Goal: Task Accomplishment & Management: Complete application form

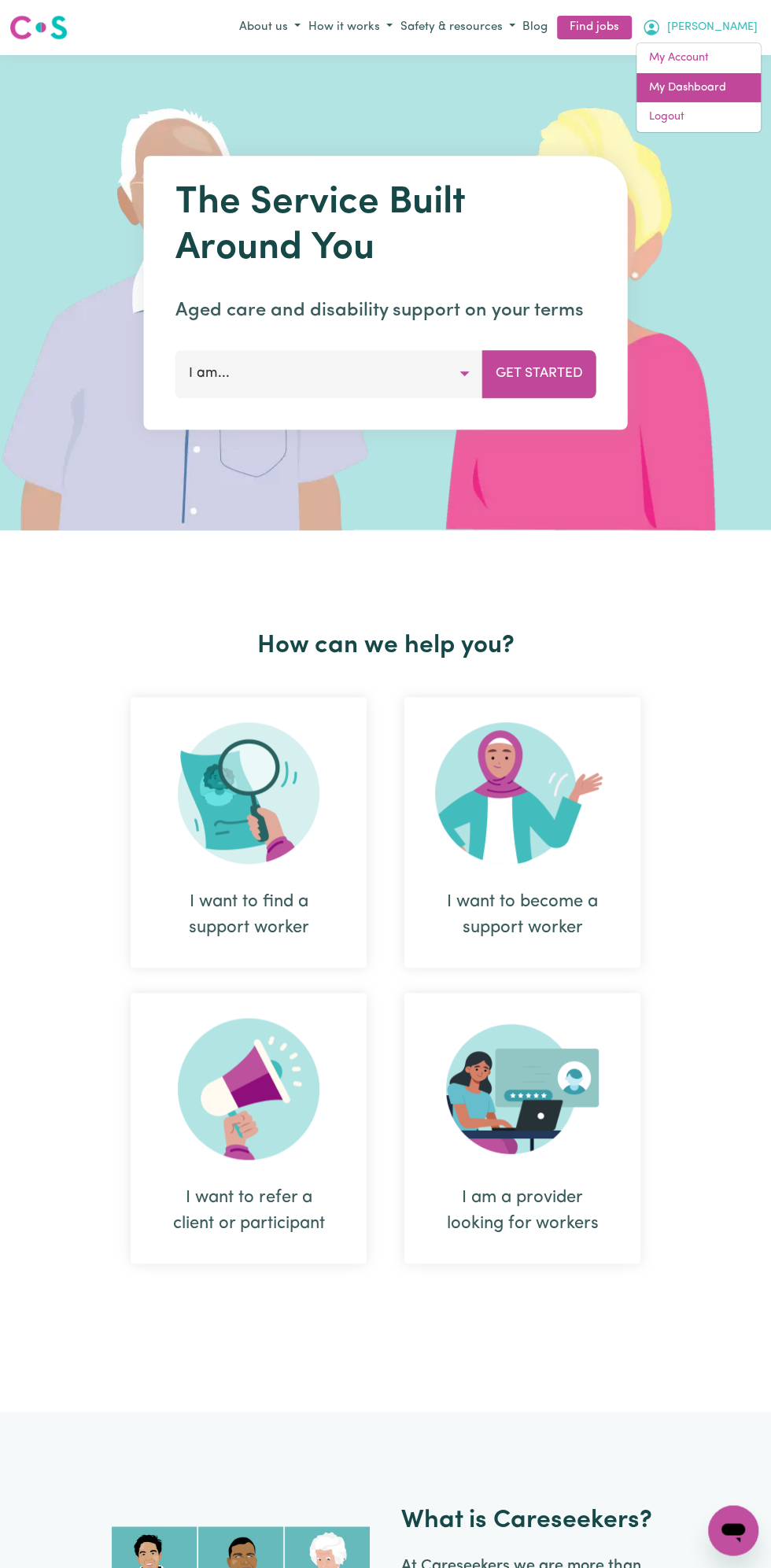
click at [707, 81] on link "My Dashboard" at bounding box center [699, 88] width 125 height 29
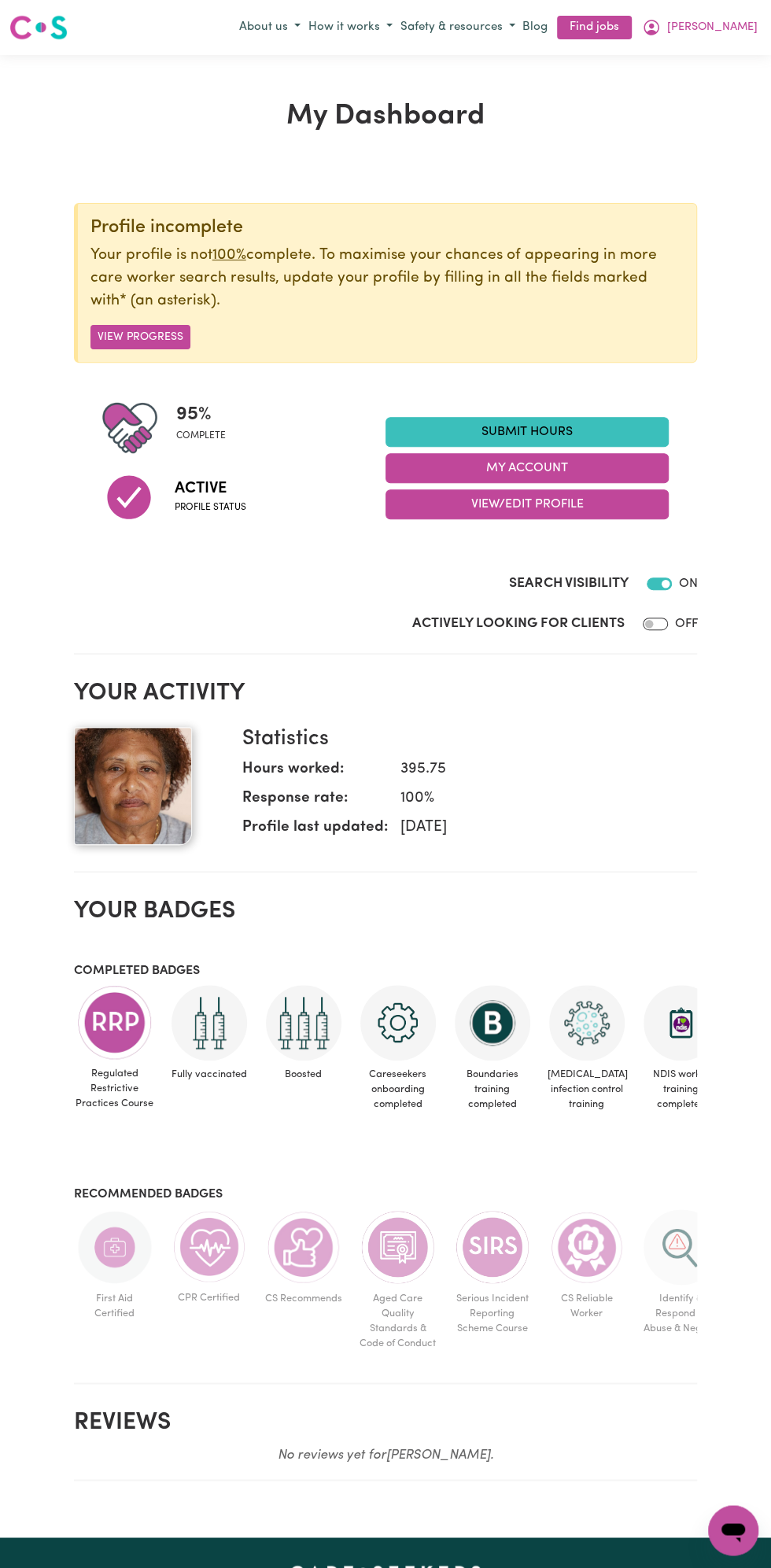
click at [548, 430] on link "Submit Hours" at bounding box center [527, 431] width 284 height 29
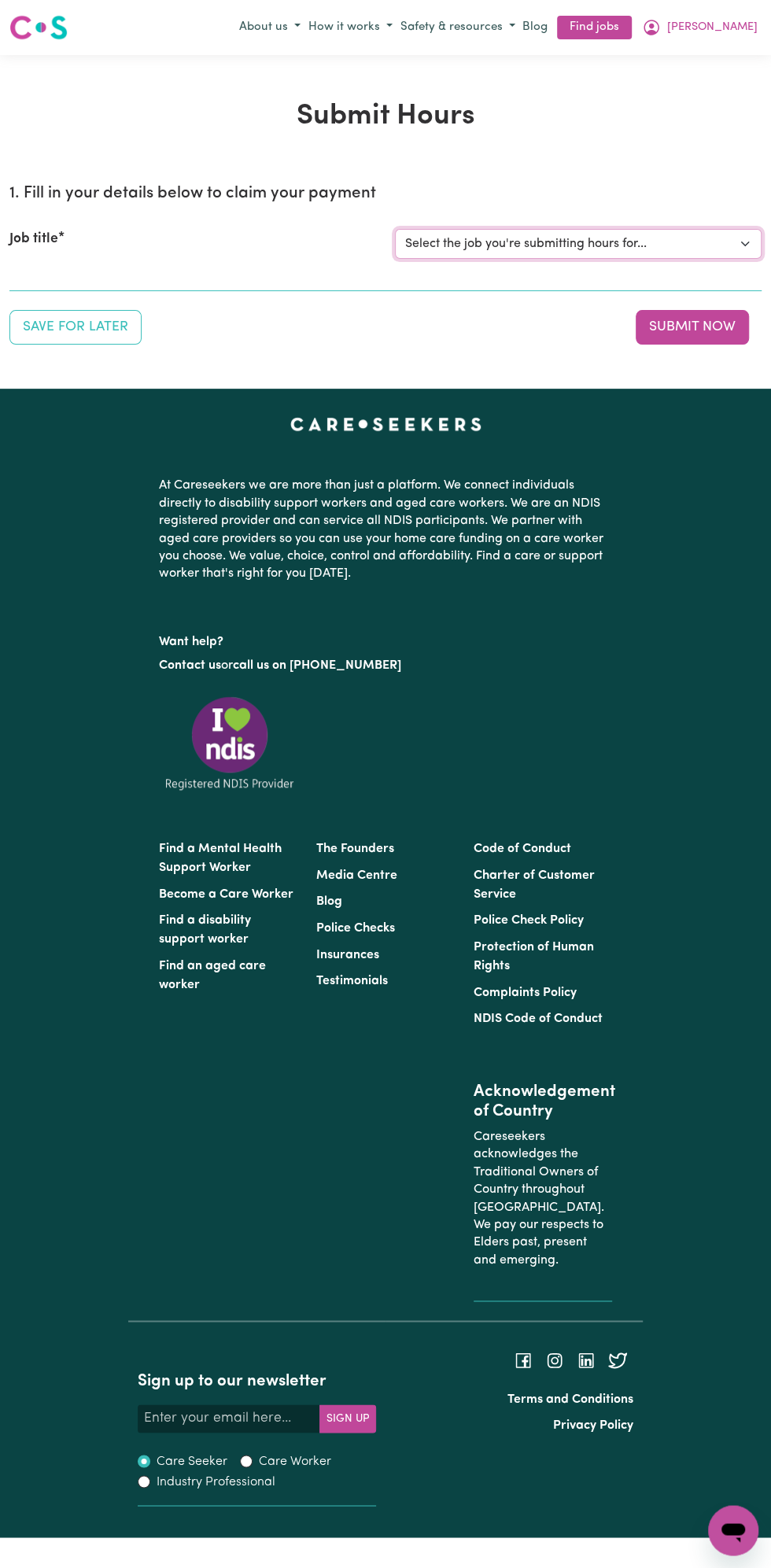
click at [571, 243] on select "Select the job you're submitting hours for... [Vartouhie ([PERSON_NAME]) [PERSO…" at bounding box center [578, 244] width 366 height 29
select select "13810"
click at [395, 229] on select "Select the job you're submitting hours for... [Vartouhie ([PERSON_NAME]) [PERSO…" at bounding box center [578, 244] width 366 height 29
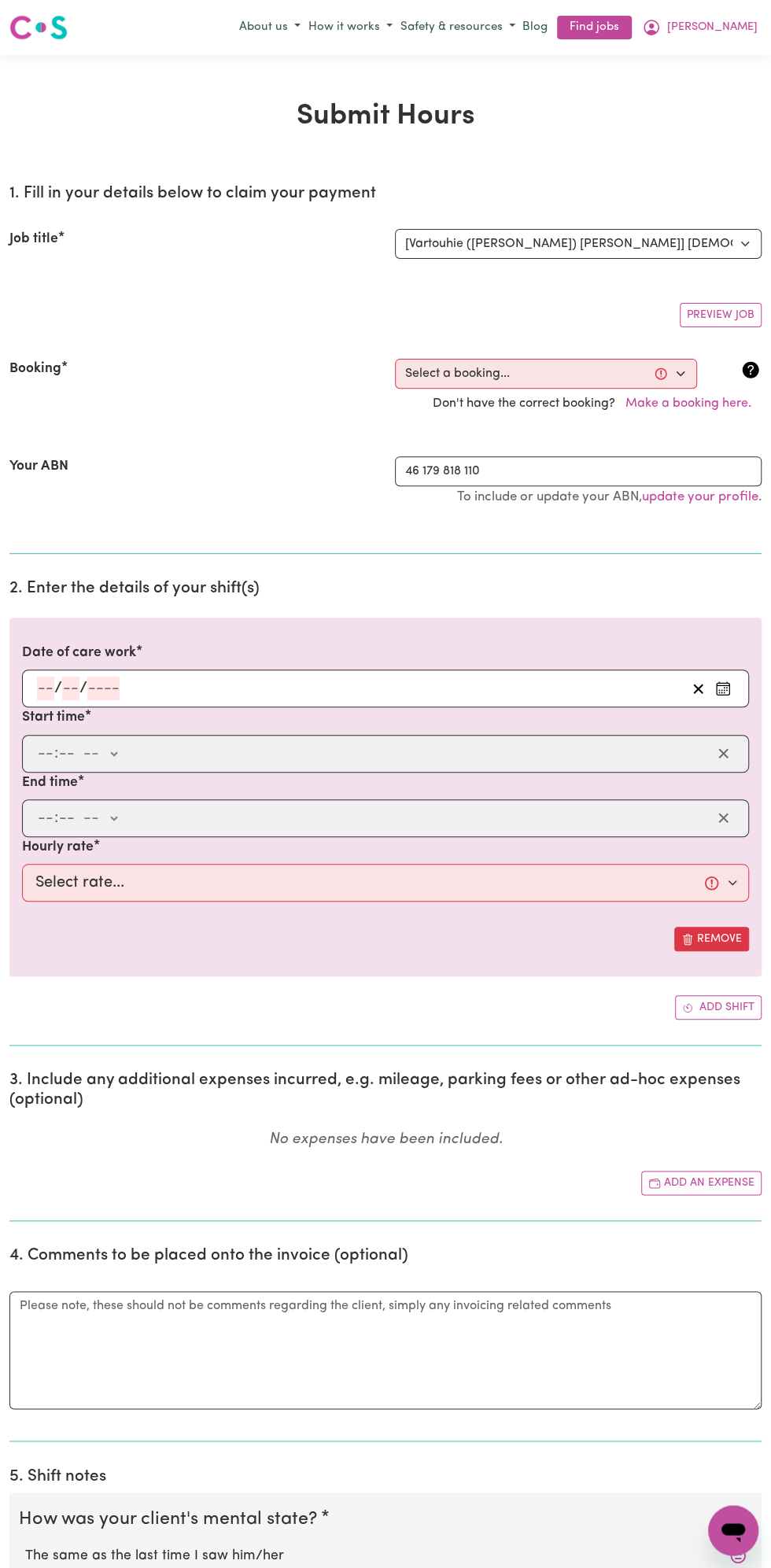
click at [70, 684] on input "number" at bounding box center [70, 688] width 17 height 24
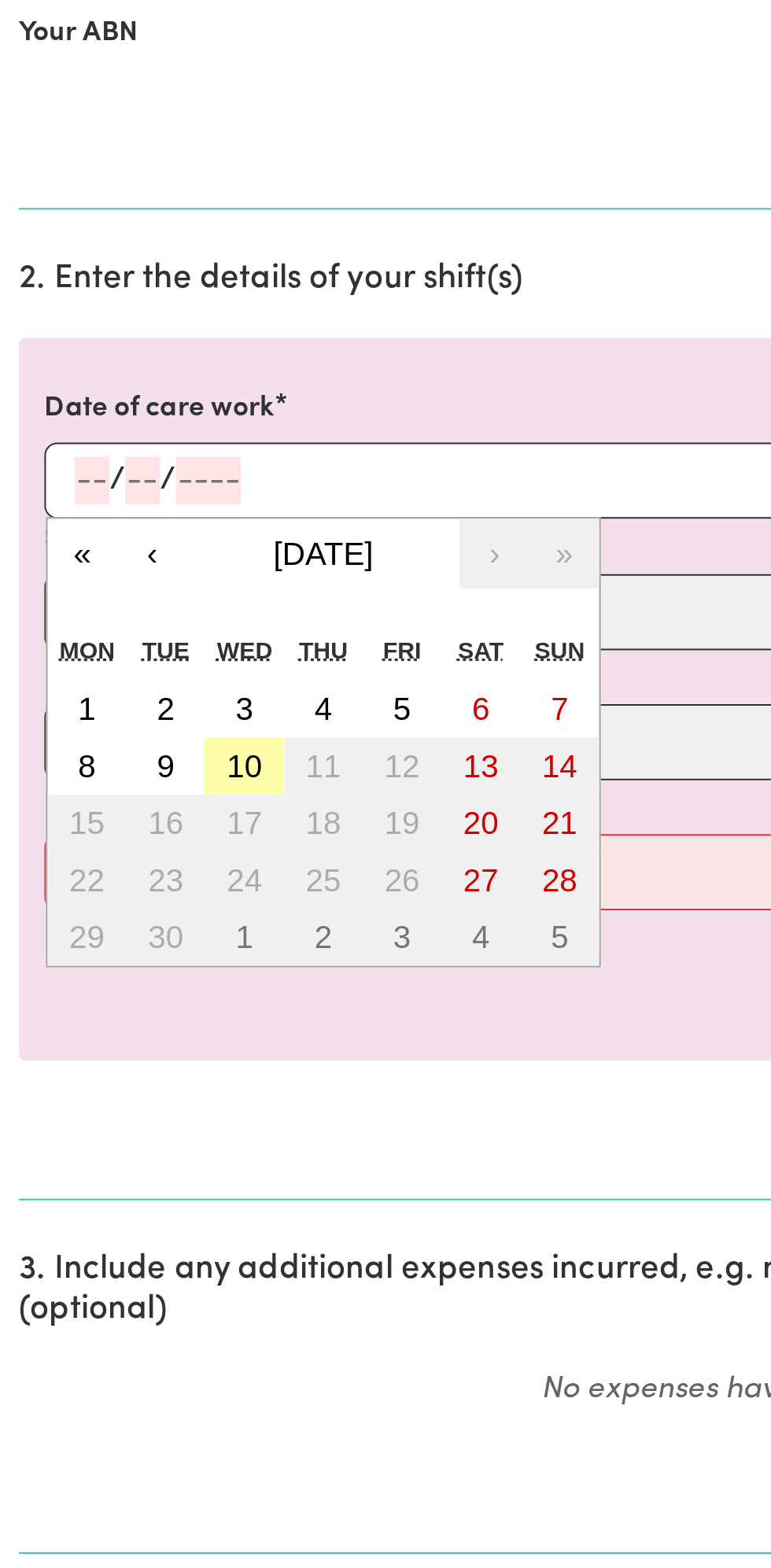
click at [126, 831] on abbr "10" at bounding box center [121, 830] width 17 height 17
type input "[DATE]"
type input "10"
type input "9"
type input "2025"
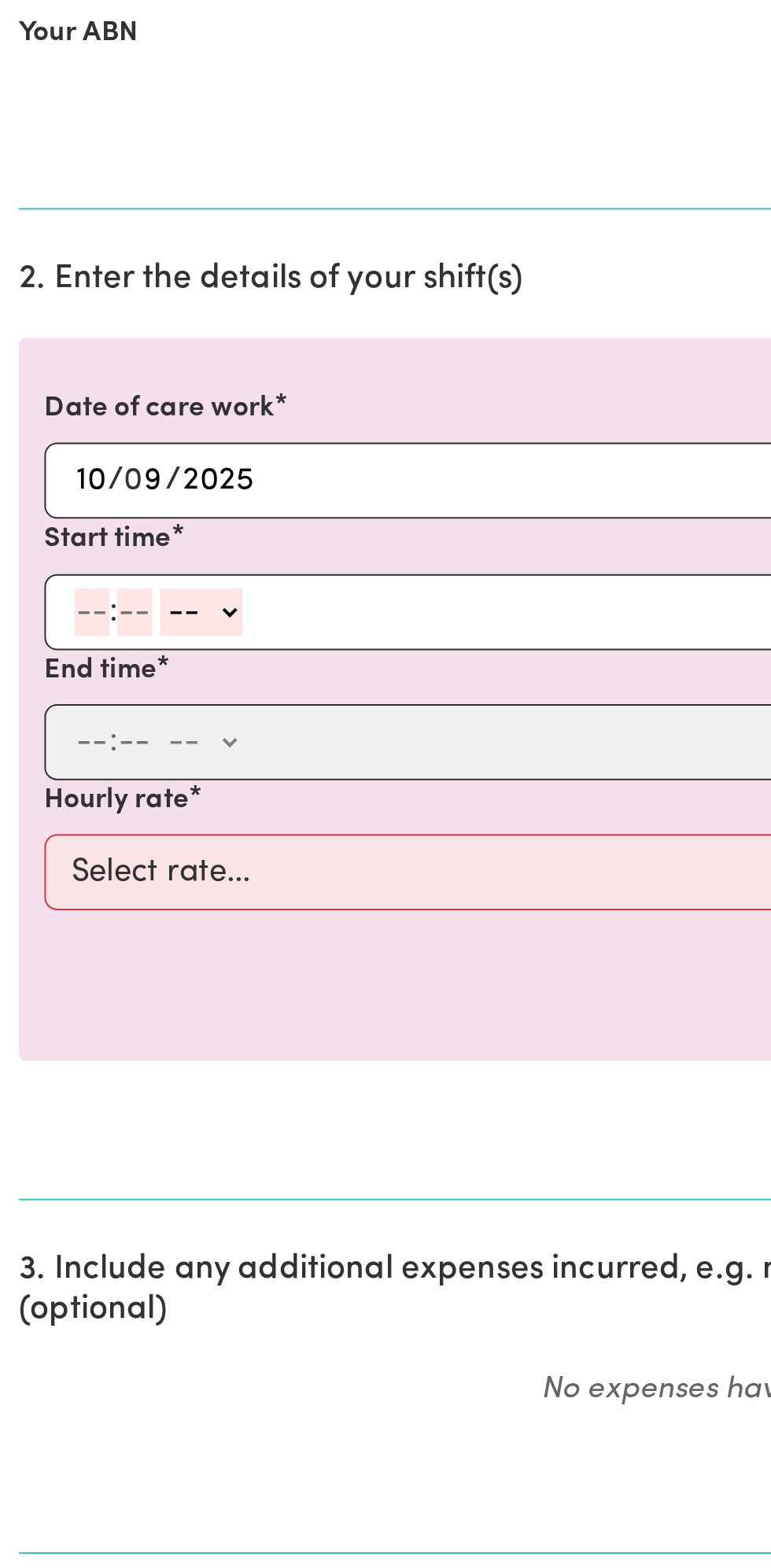
click at [44, 746] on input "number" at bounding box center [46, 754] width 17 height 24
type input "12"
type input "0"
click at [120, 753] on select "-- am pm" at bounding box center [102, 754] width 41 height 24
select select "pm"
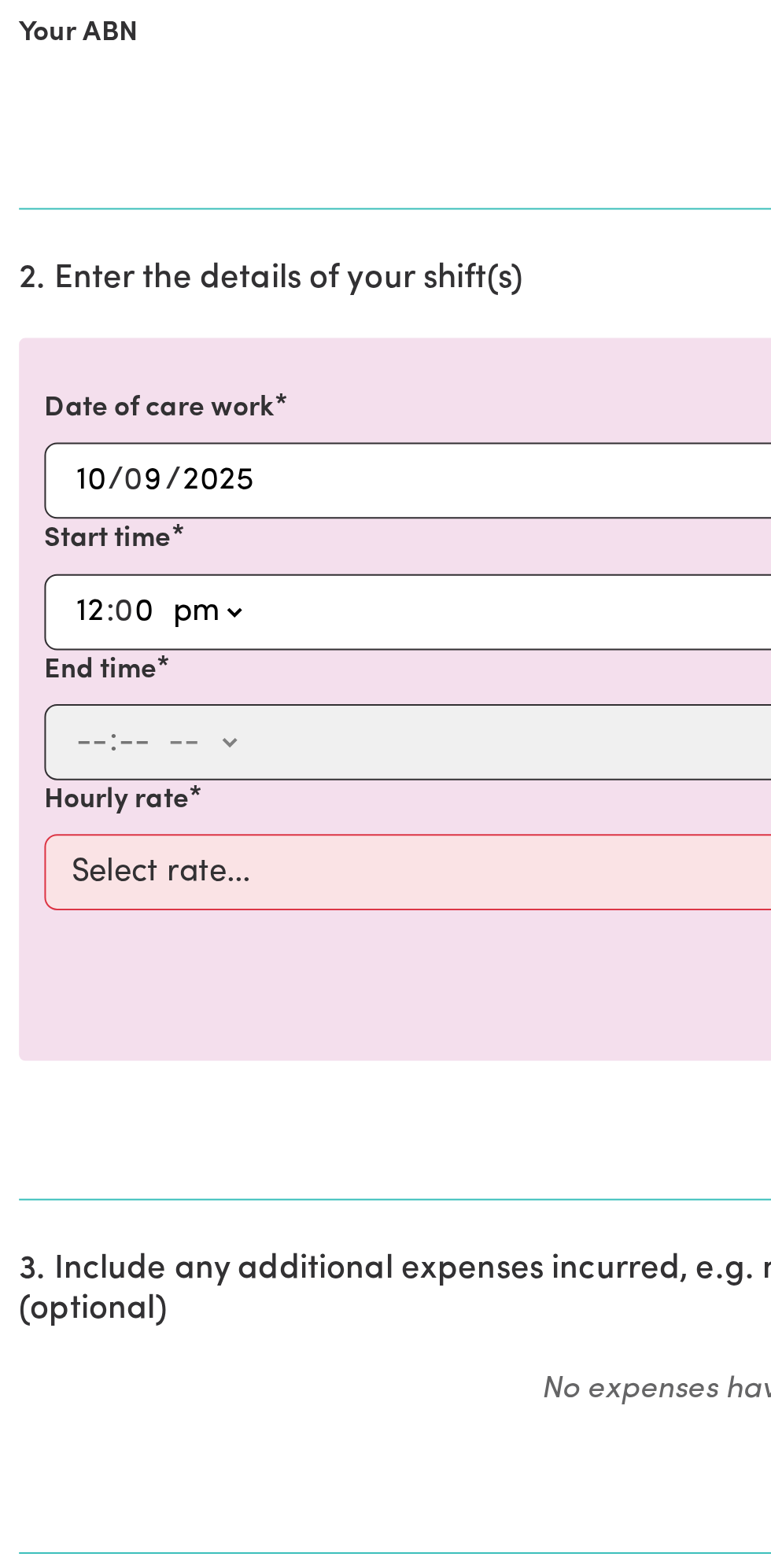
click at [82, 742] on select "-- am pm" at bounding box center [102, 754] width 41 height 24
type input "12:00"
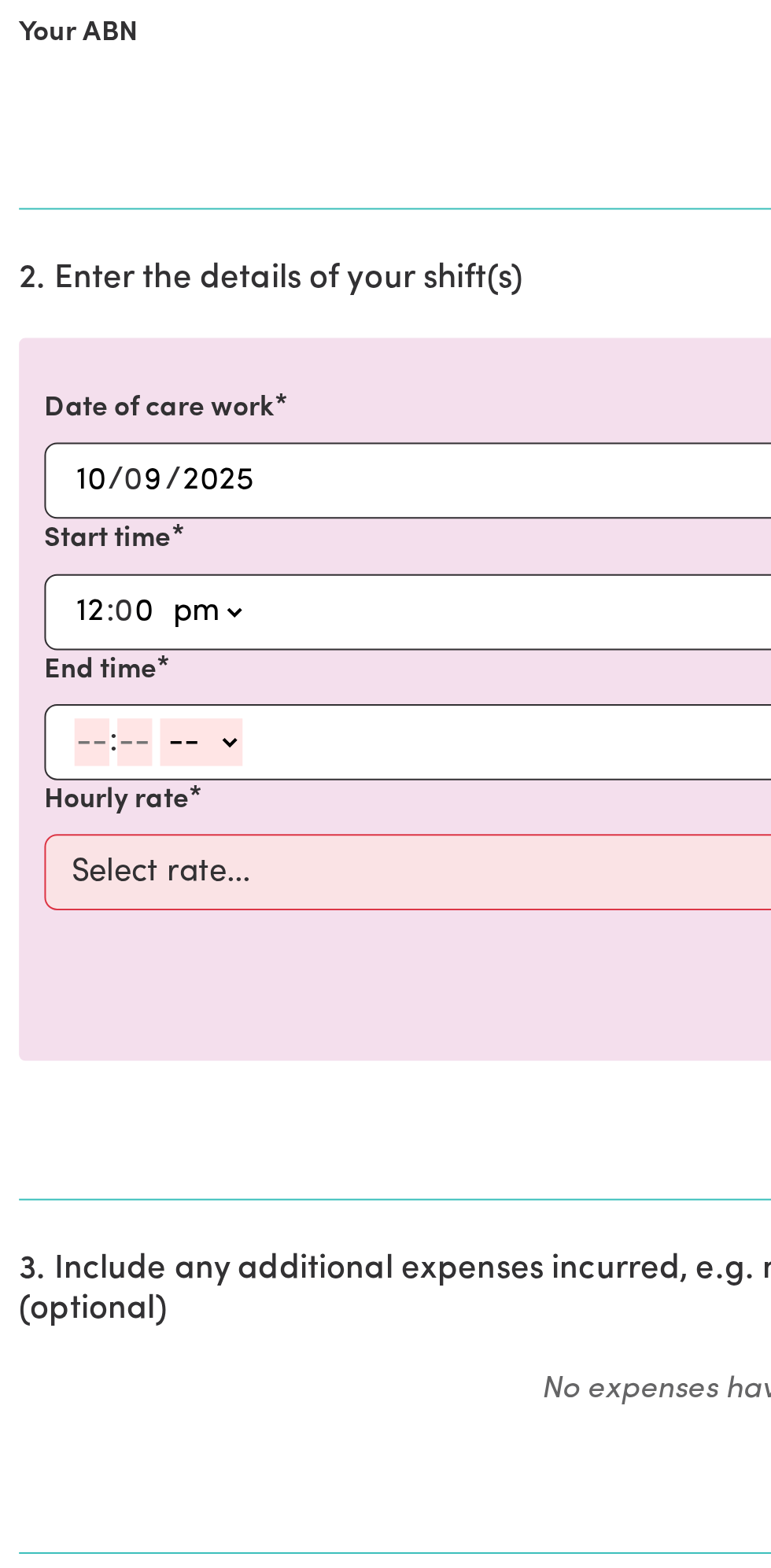
click at [41, 814] on input "number" at bounding box center [46, 818] width 17 height 24
type input "1"
click at [61, 808] on input "number" at bounding box center [60, 818] width 17 height 24
type input "0"
click at [111, 811] on select "-- am pm" at bounding box center [96, 818] width 41 height 24
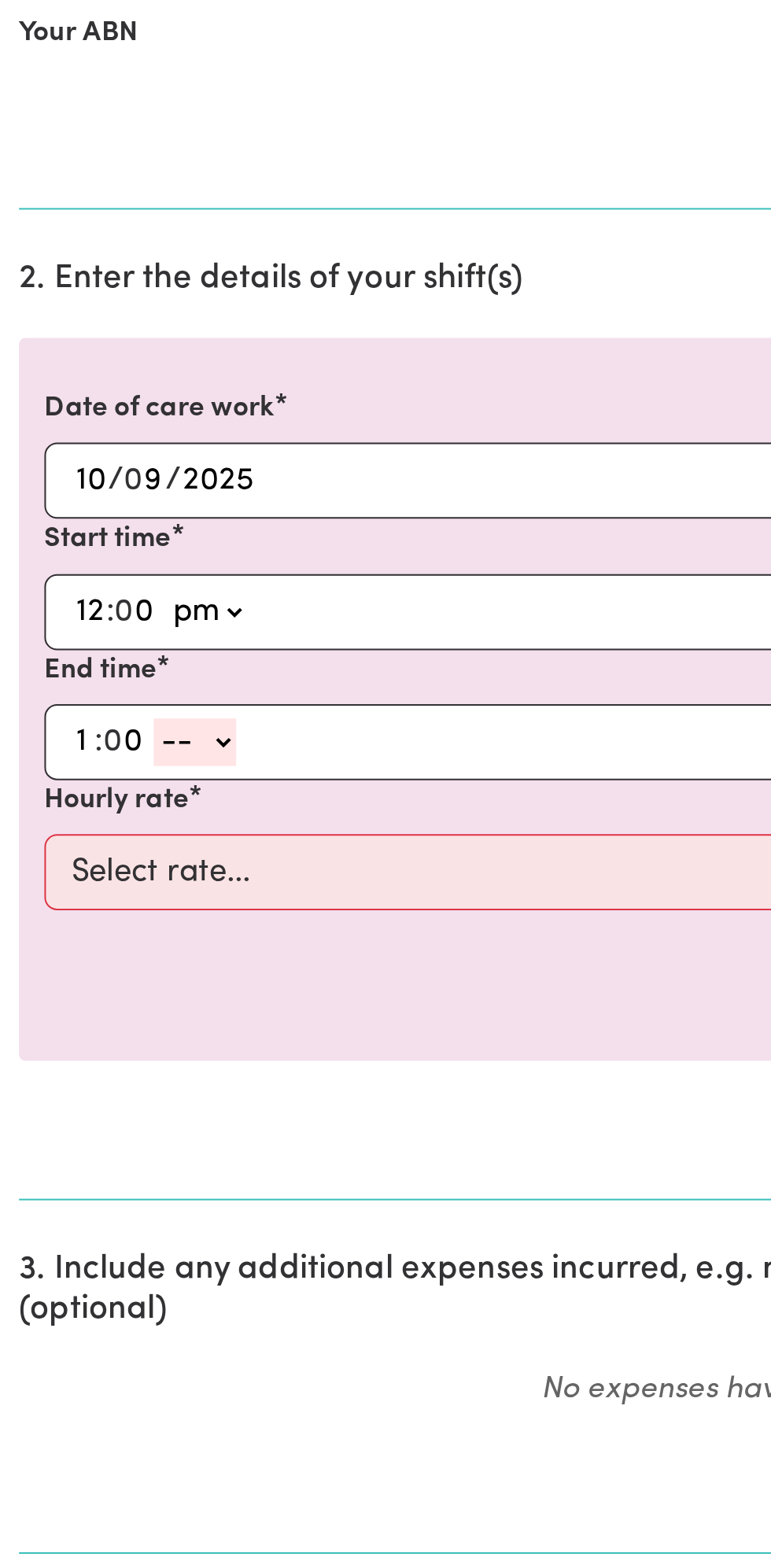
select select "pm"
click at [76, 807] on select "-- am pm" at bounding box center [96, 818] width 41 height 24
type input "13:00"
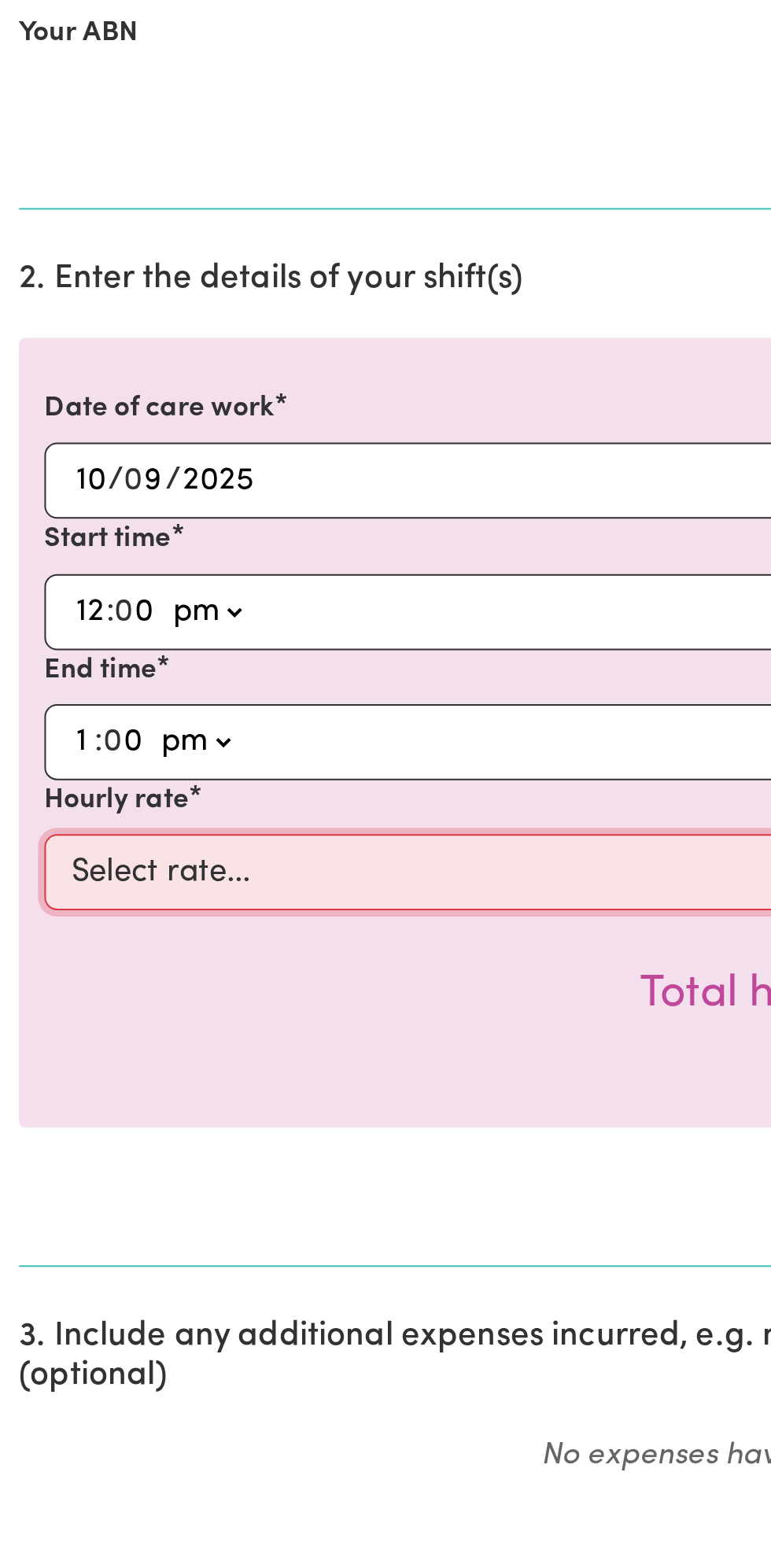
click at [164, 873] on select "Select rate... $49.00 (Weekday) $60.00 ([DATE])" at bounding box center [386, 883] width 727 height 38
select select "49-Weekday"
click at [22, 864] on select "Select rate... $49.00 (Weekday) $60.00 ([DATE])" at bounding box center [386, 883] width 727 height 38
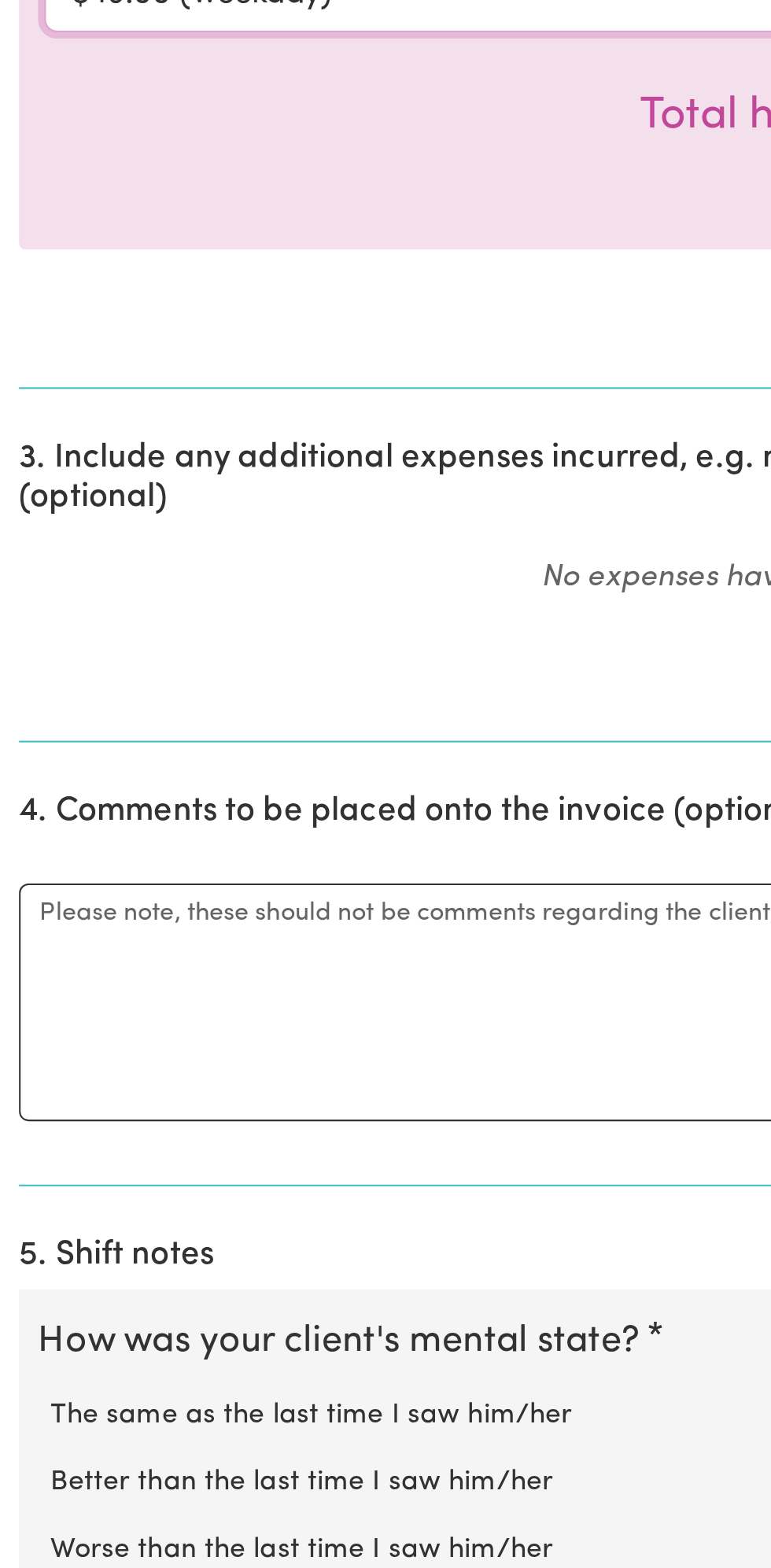
scroll to position [111, 0]
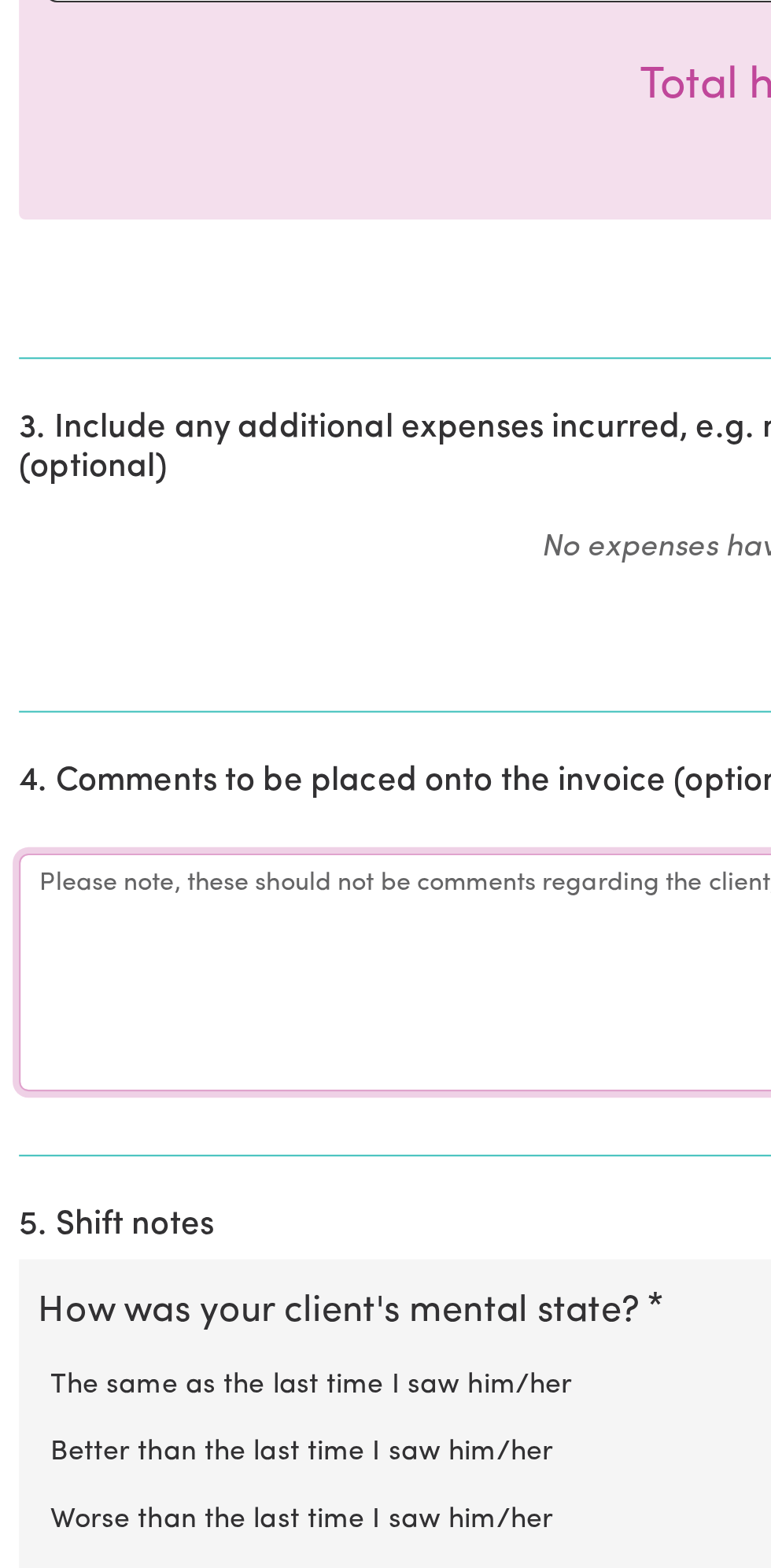
click at [75, 1253] on textarea "Comments" at bounding box center [386, 1272] width 753 height 118
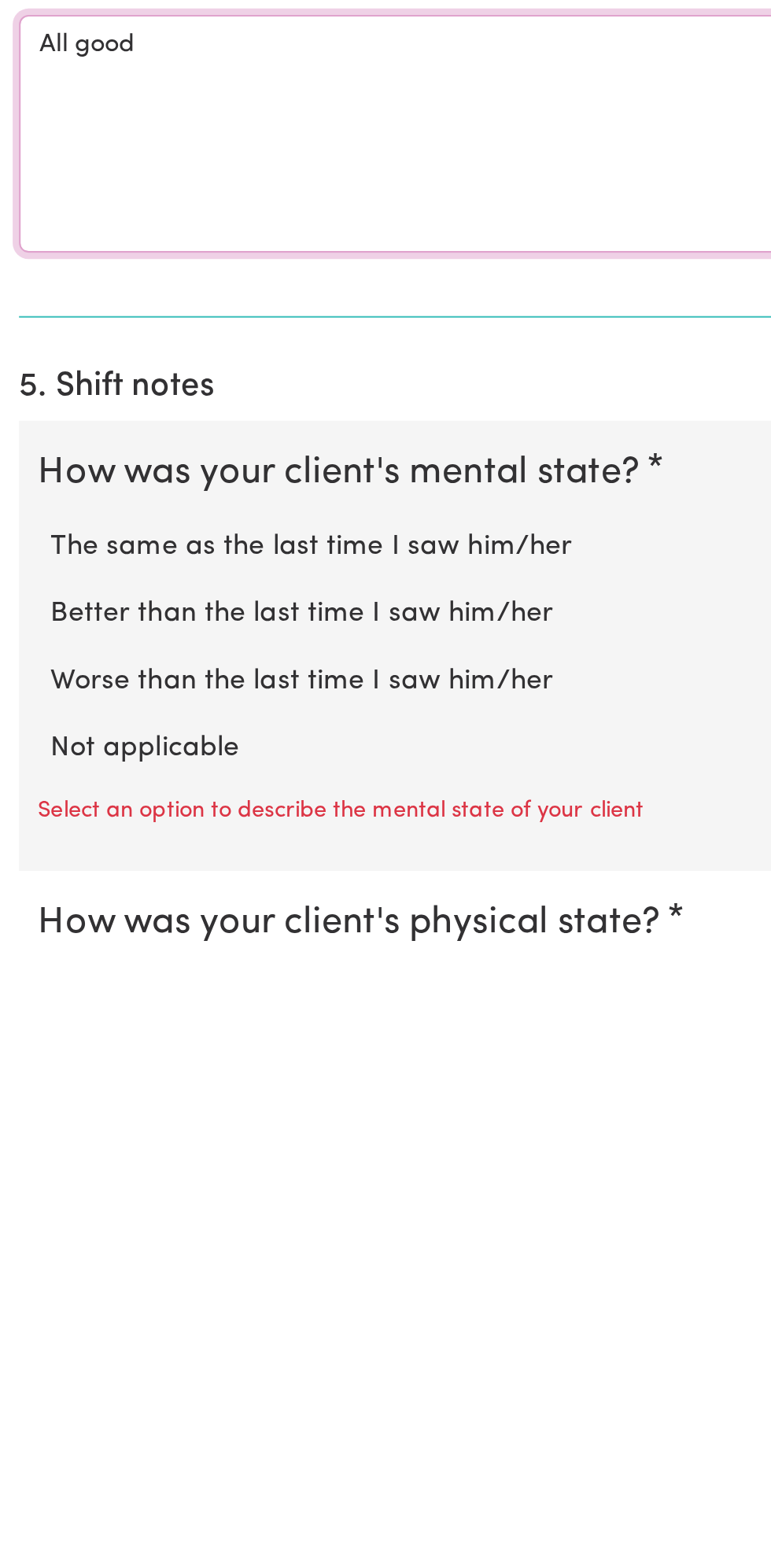
type textarea "All good"
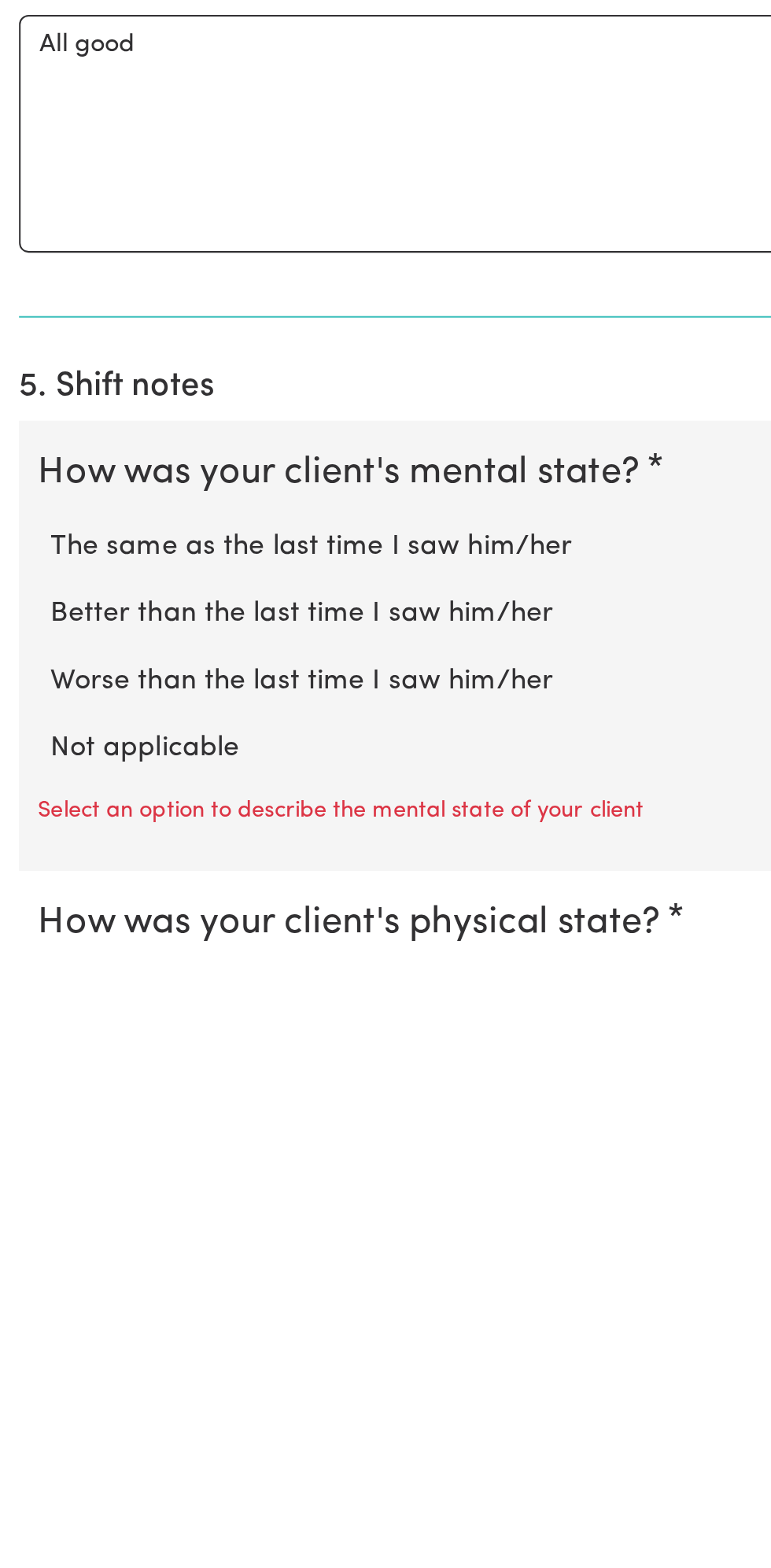
click at [95, 1467] on label "Not applicable" at bounding box center [385, 1471] width 721 height 21
click at [25, 1460] on input "Not applicable" at bounding box center [25, 1460] width 1 height 1
radio input "true"
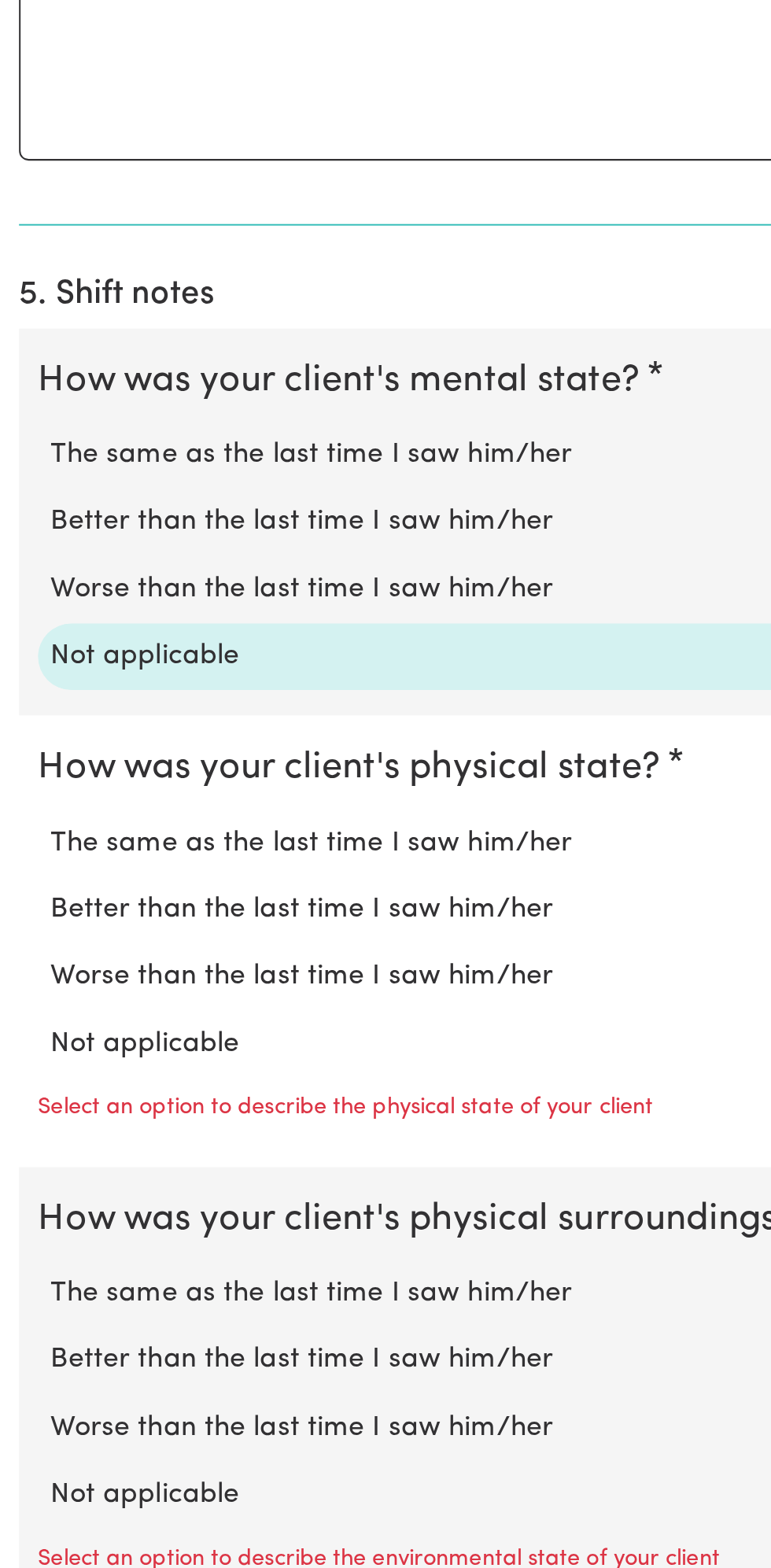
scroll to position [576, 0]
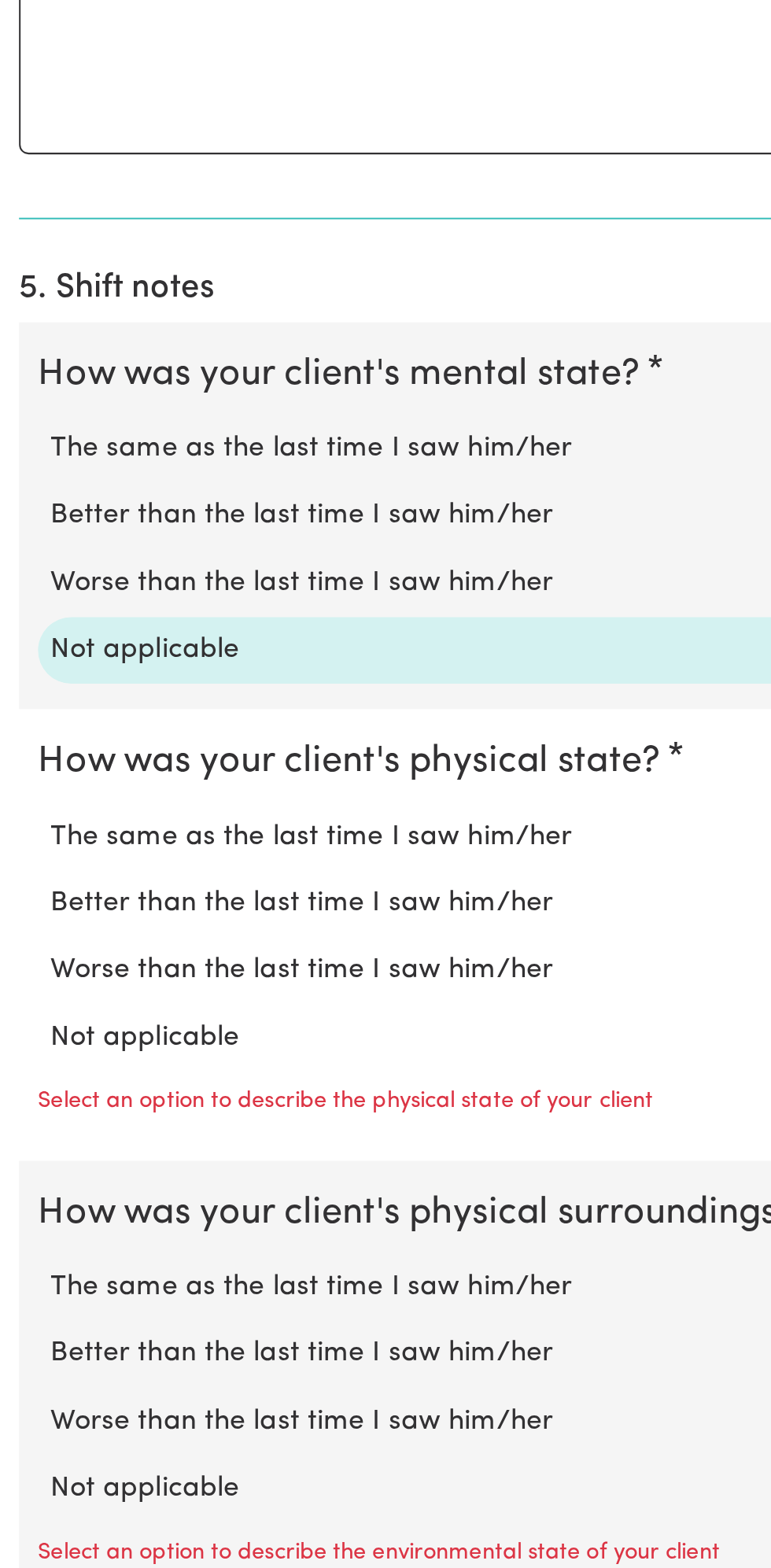
click at [109, 1295] on label "Not applicable" at bounding box center [385, 1305] width 721 height 21
click at [25, 1294] on input "Not applicable" at bounding box center [25, 1294] width 1 height 1
radio input "true"
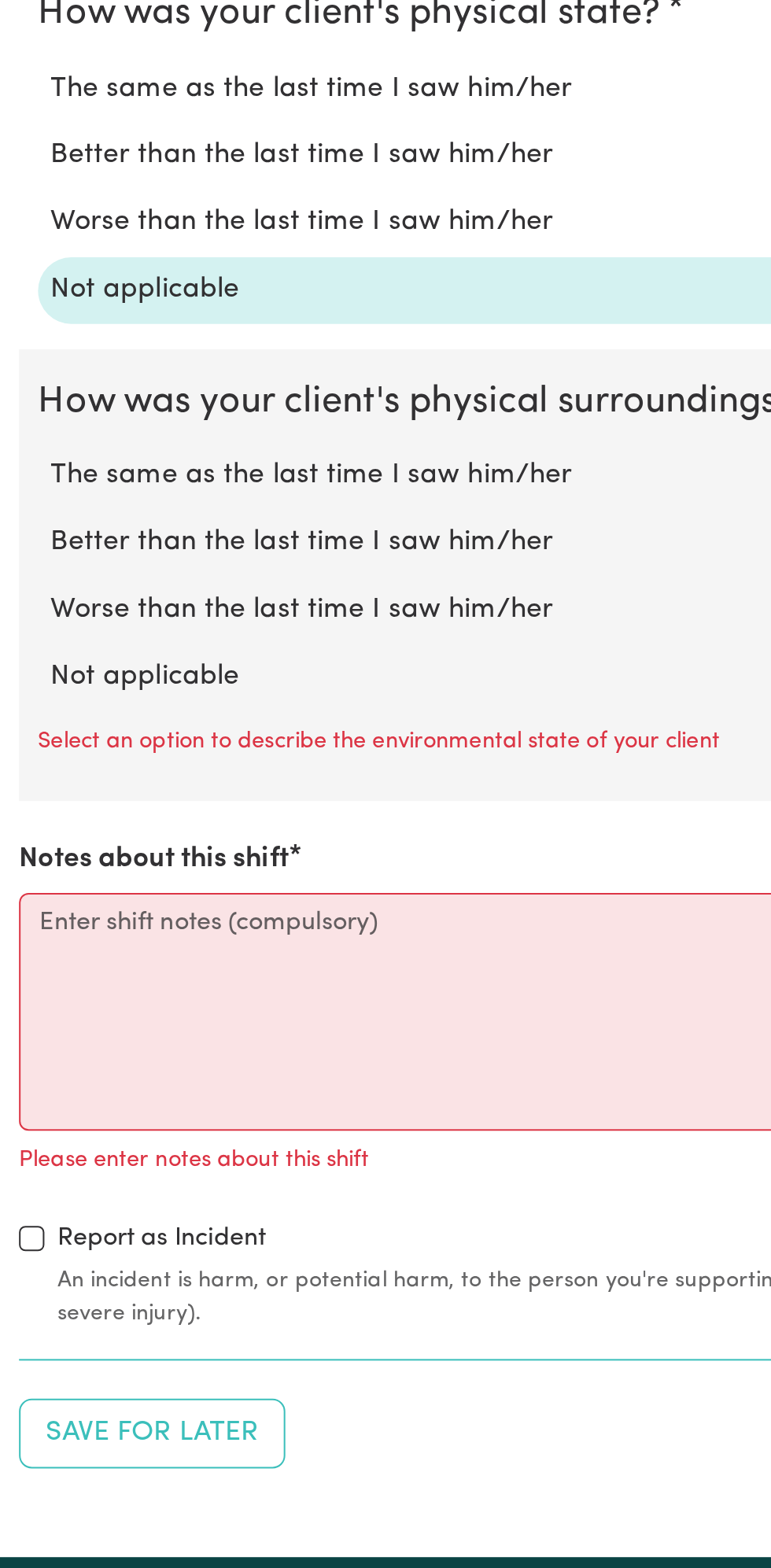
scroll to position [950, 0]
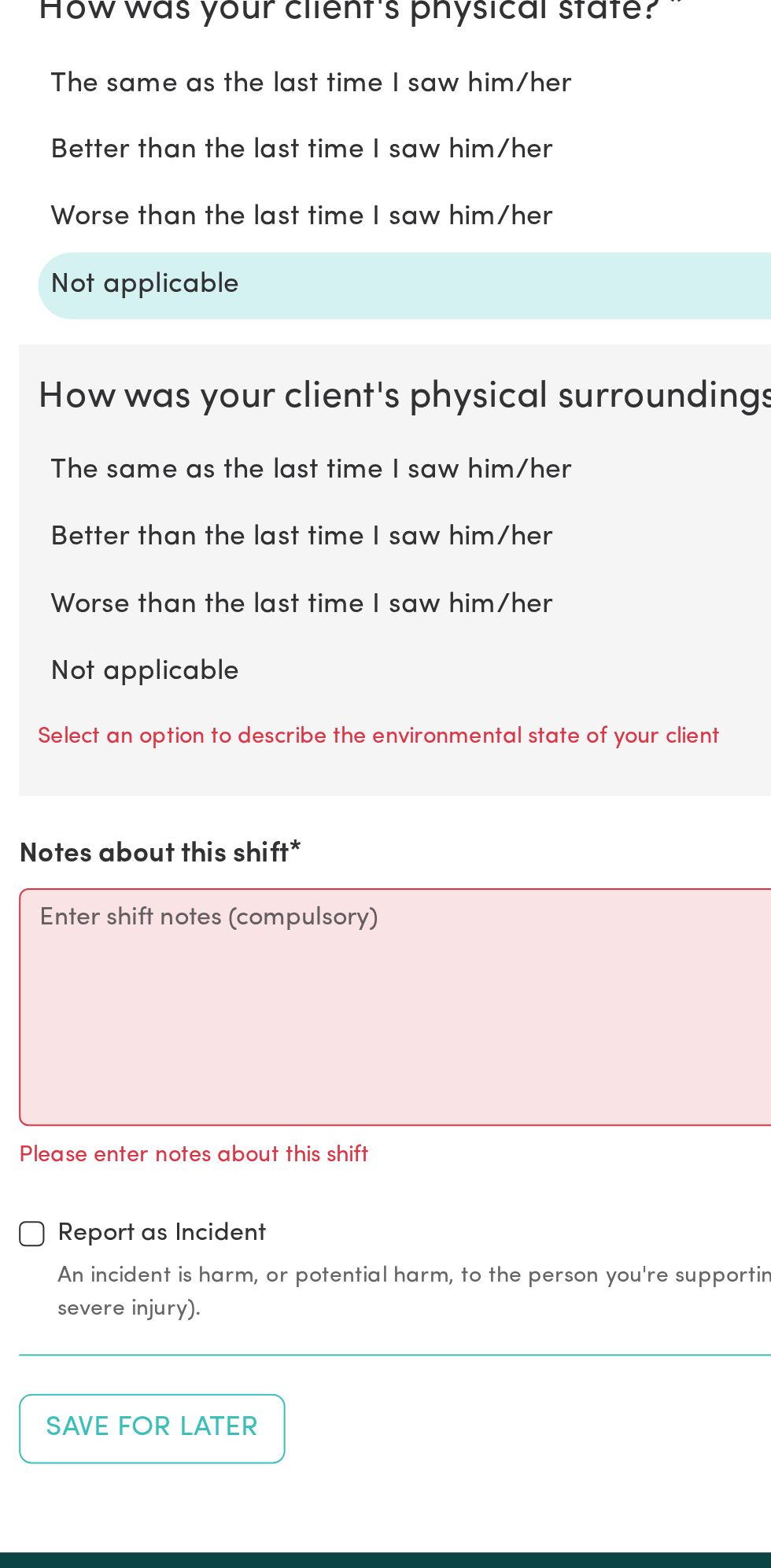
click at [106, 1113] on label "Not applicable" at bounding box center [385, 1124] width 721 height 21
click at [25, 1112] on input "Not applicable" at bounding box center [25, 1112] width 1 height 1
radio input "true"
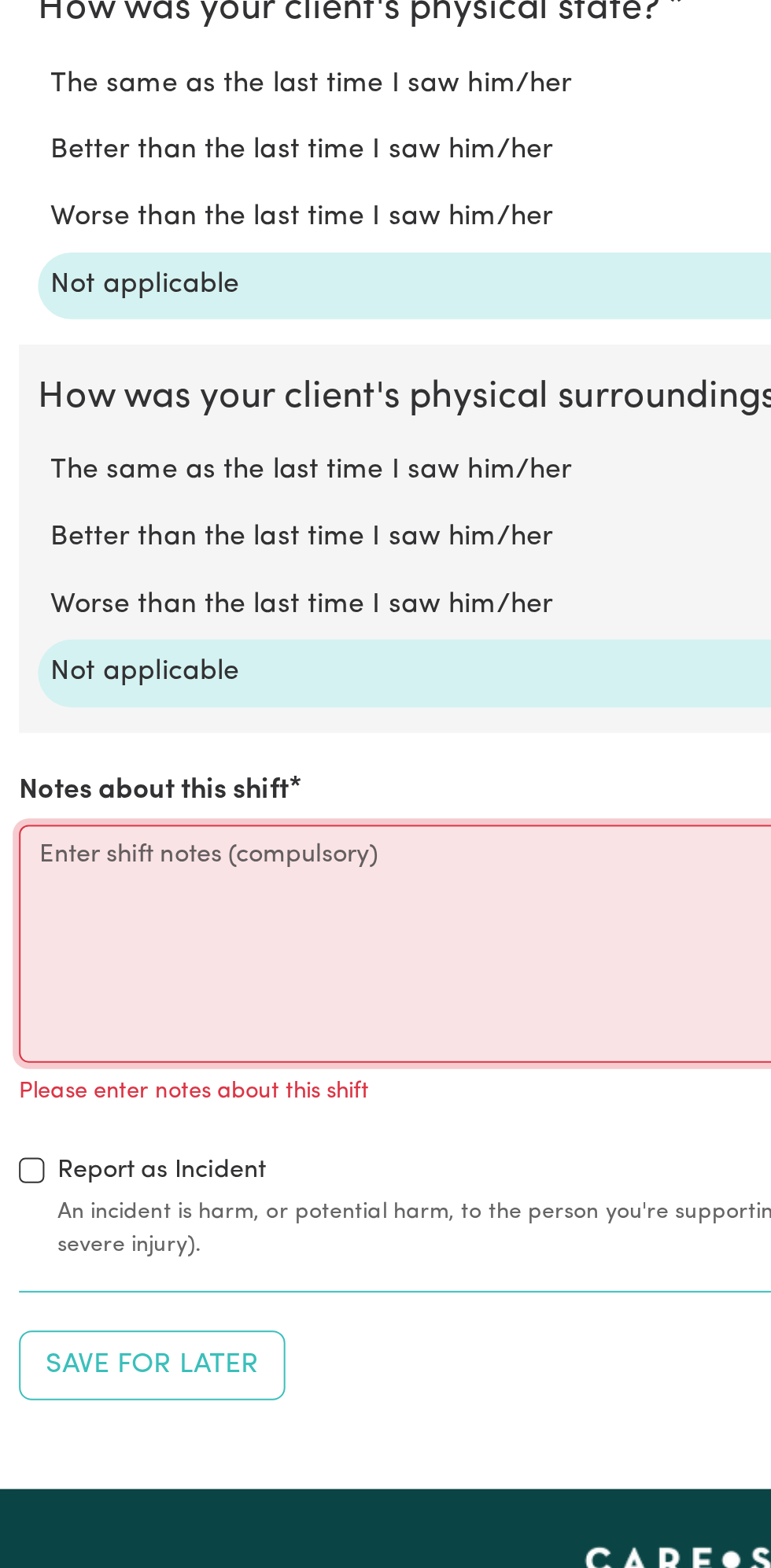
click at [89, 1249] on textarea "Notes about this shift" at bounding box center [386, 1258] width 753 height 118
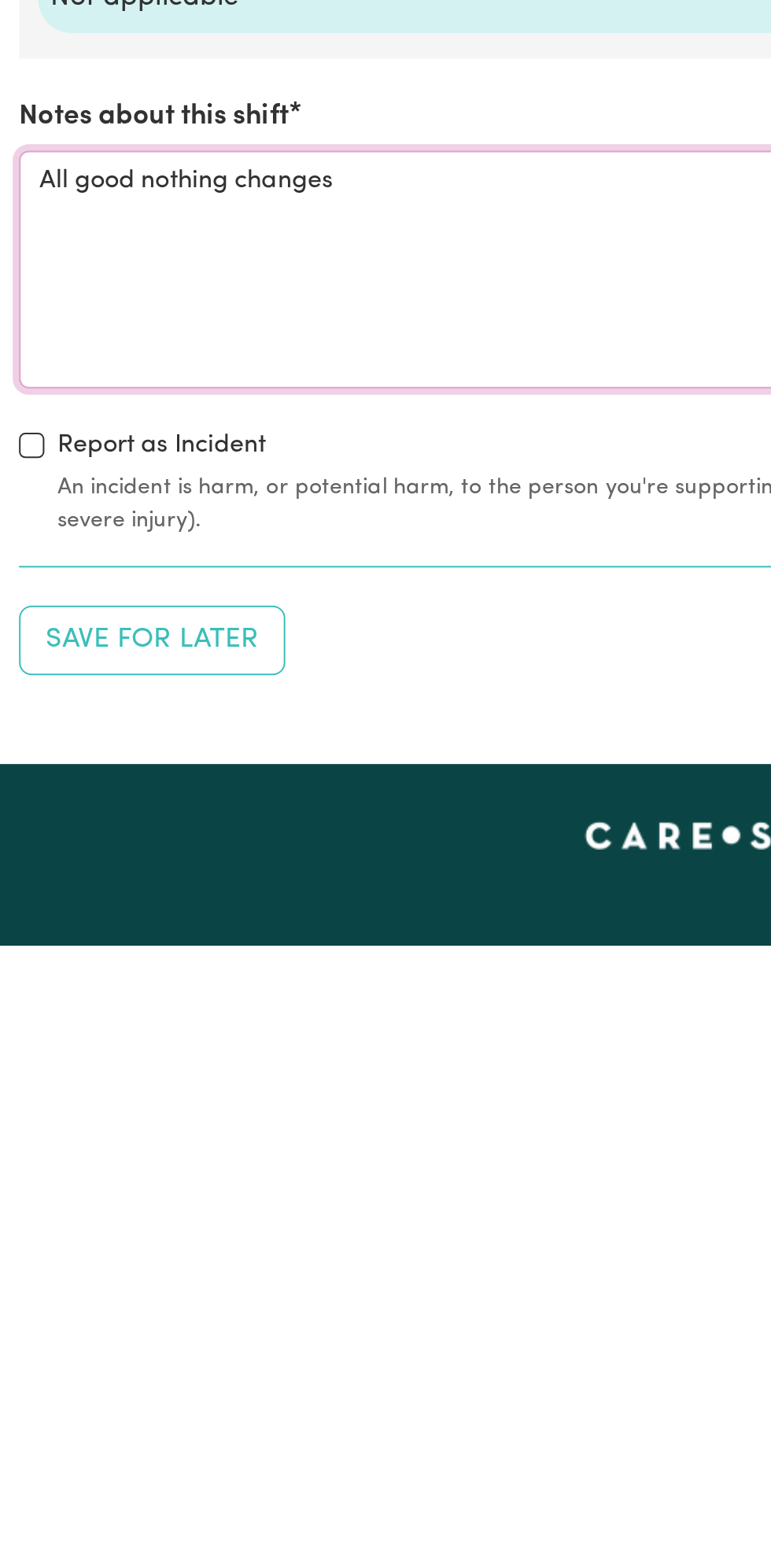
scroll to position [982, 0]
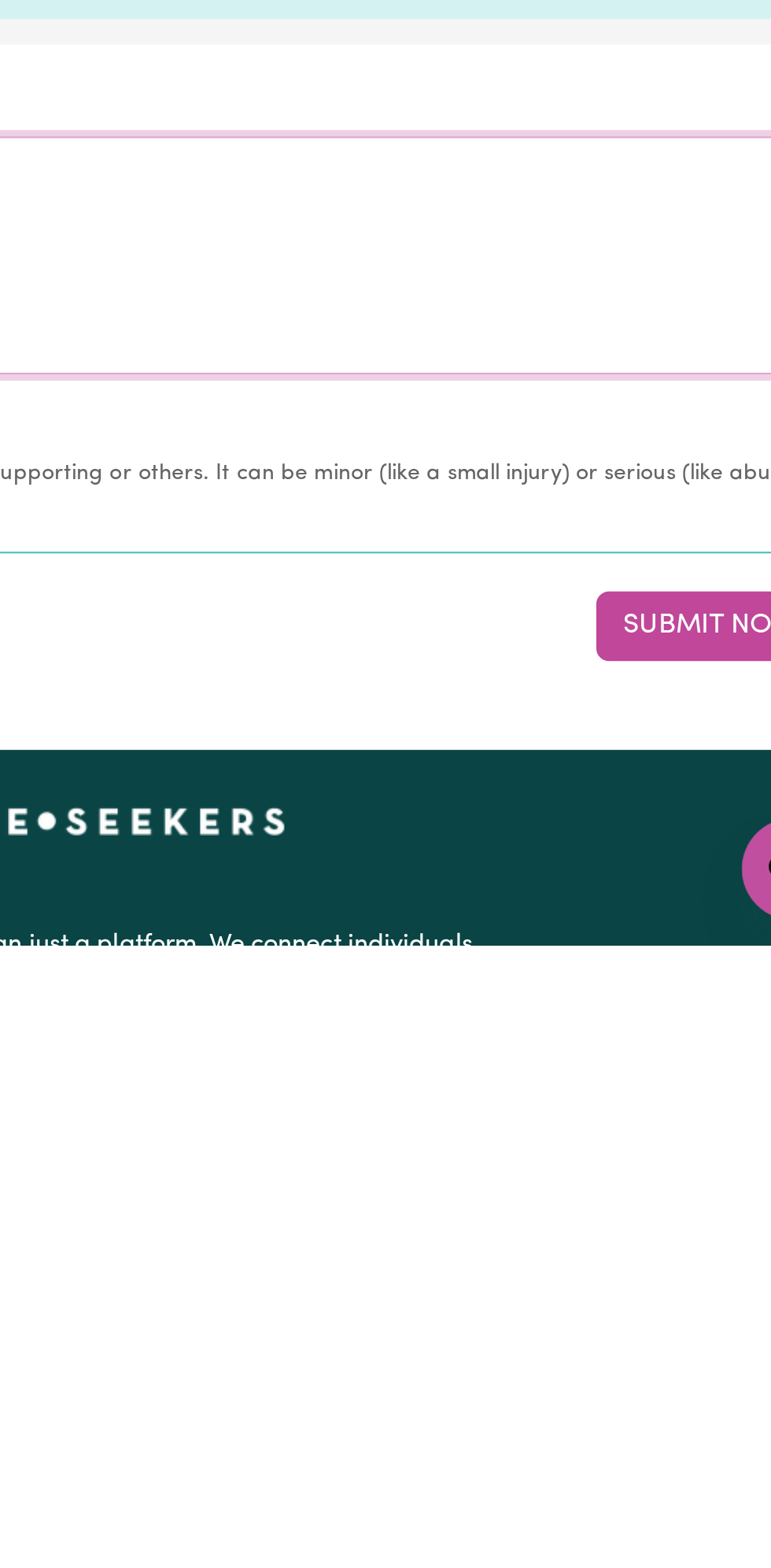
type textarea "All good nothing changes"
click at [682, 1393] on button "Submit Now" at bounding box center [692, 1410] width 113 height 34
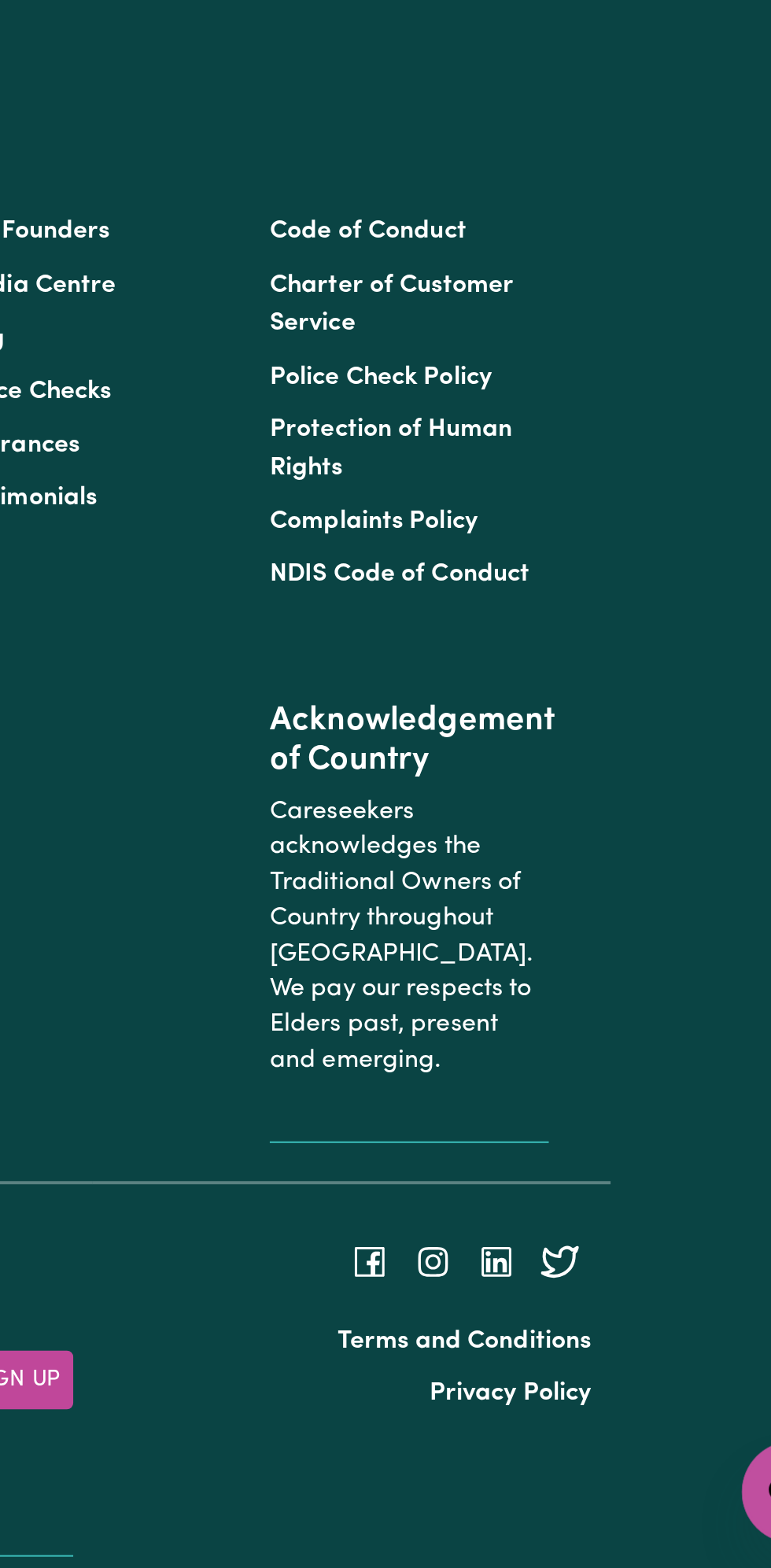
scroll to position [0, 0]
